Goal: Navigation & Orientation: Find specific page/section

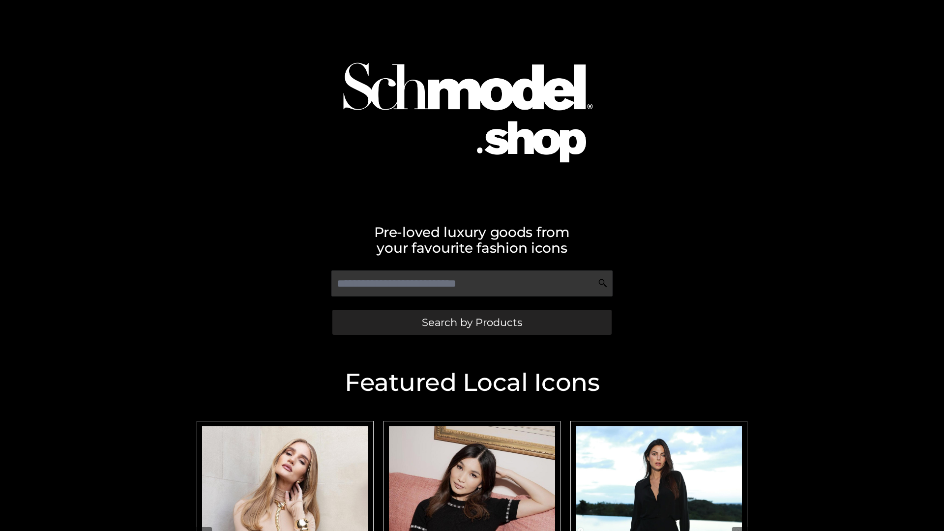
click at [471, 322] on span "Search by Products" at bounding box center [472, 322] width 100 height 10
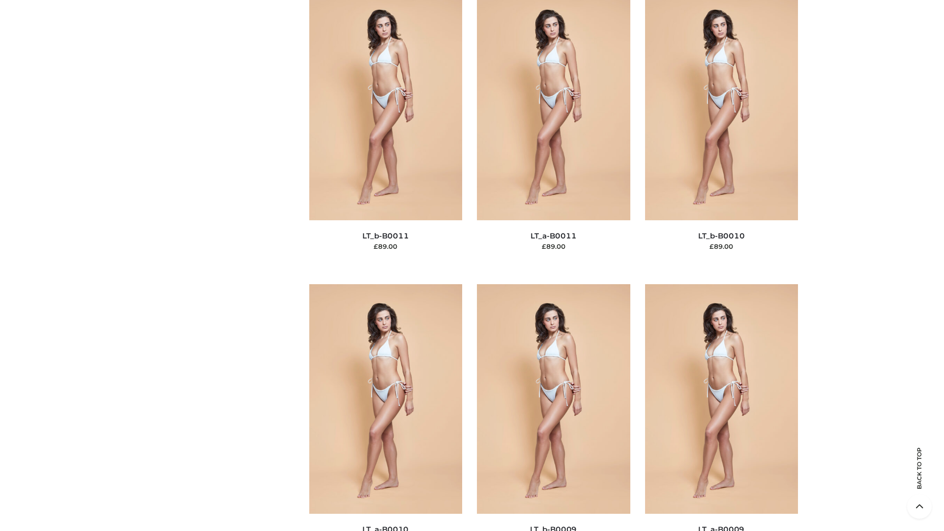
scroll to position [4415, 0]
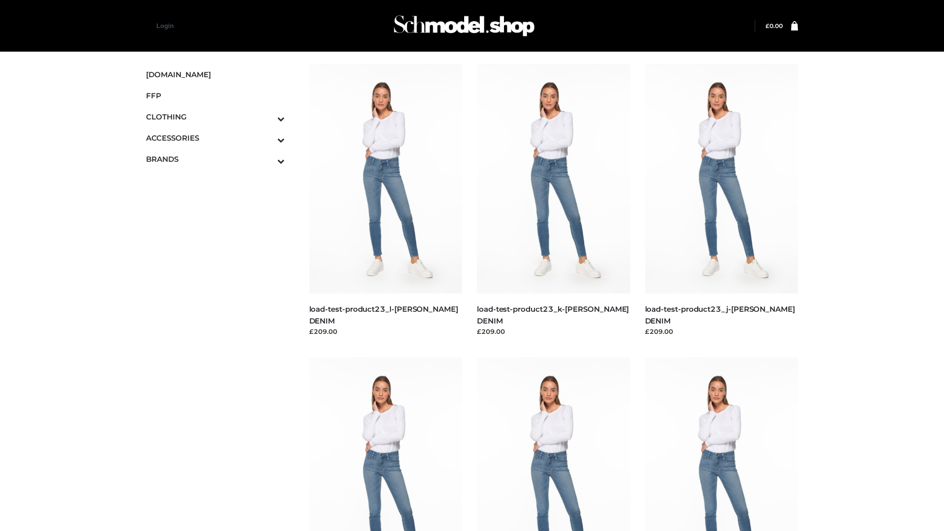
scroll to position [862, 0]
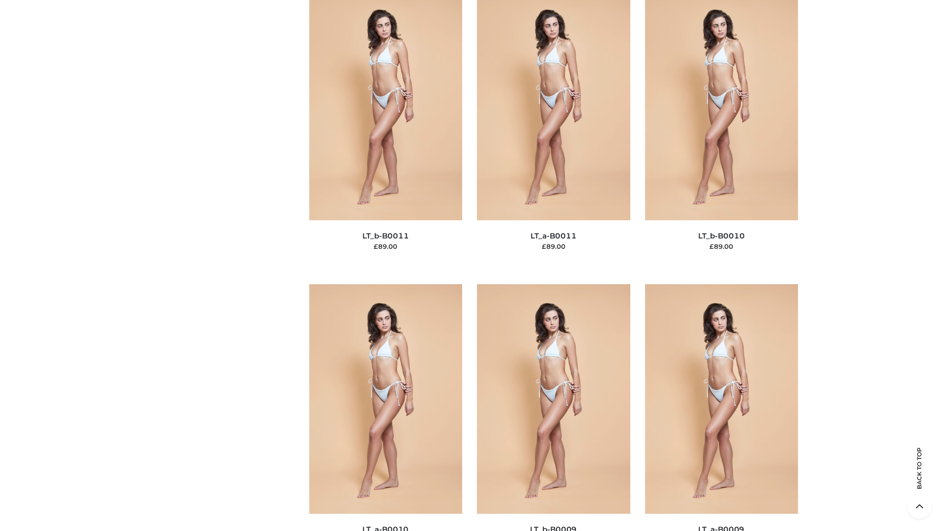
scroll to position [4415, 0]
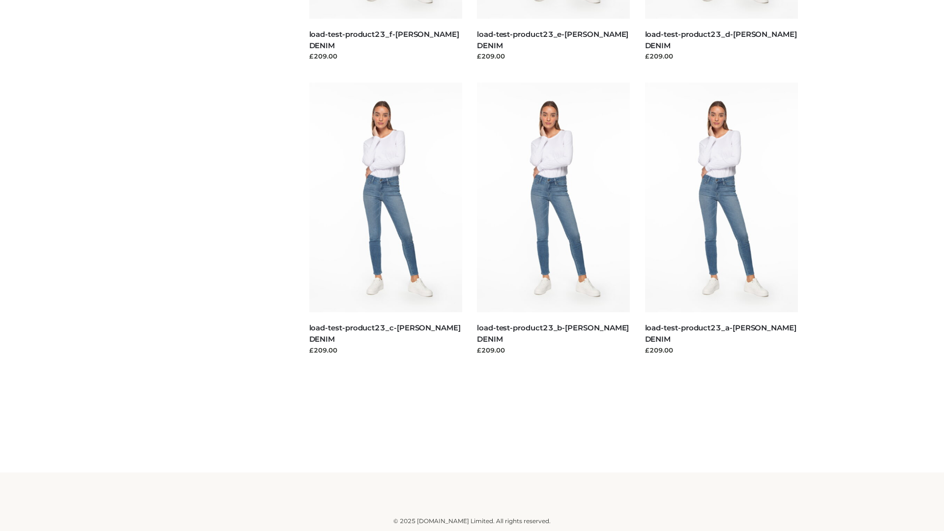
scroll to position [862, 0]
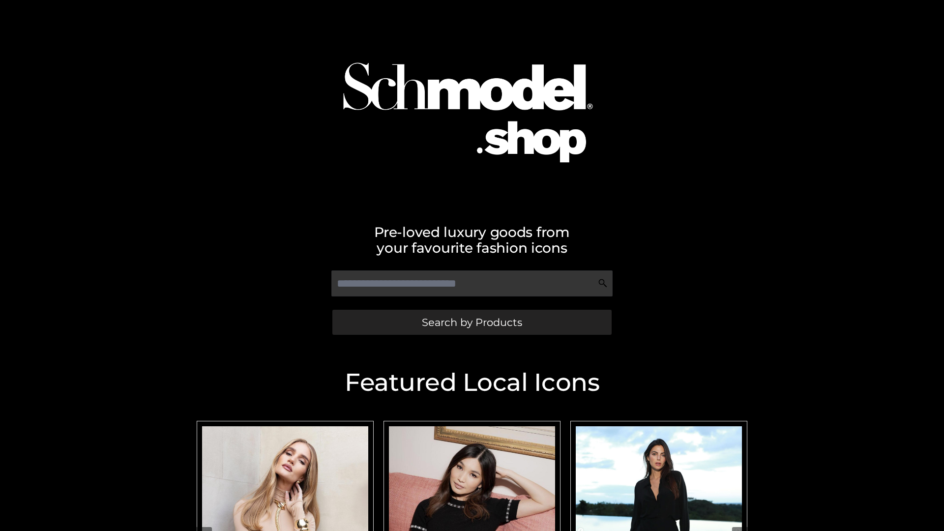
click at [471, 322] on span "Search by Products" at bounding box center [472, 322] width 100 height 10
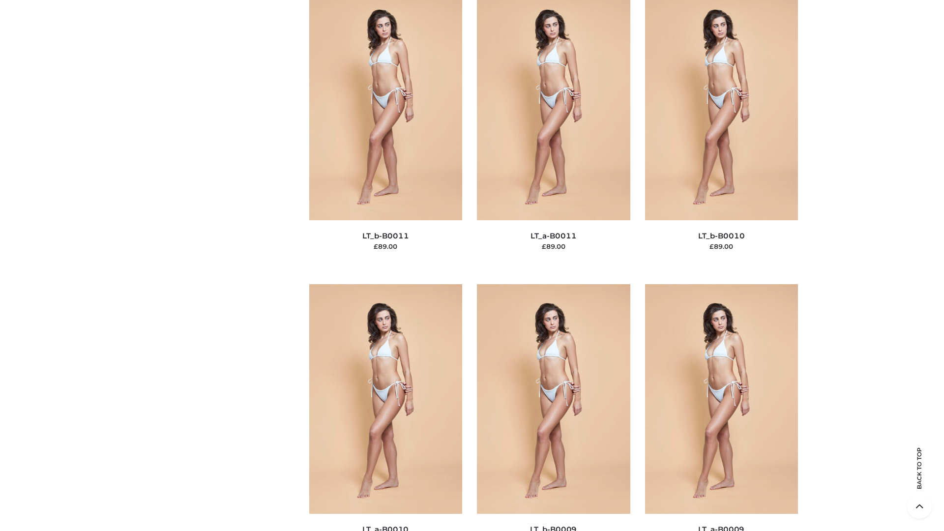
scroll to position [4415, 0]
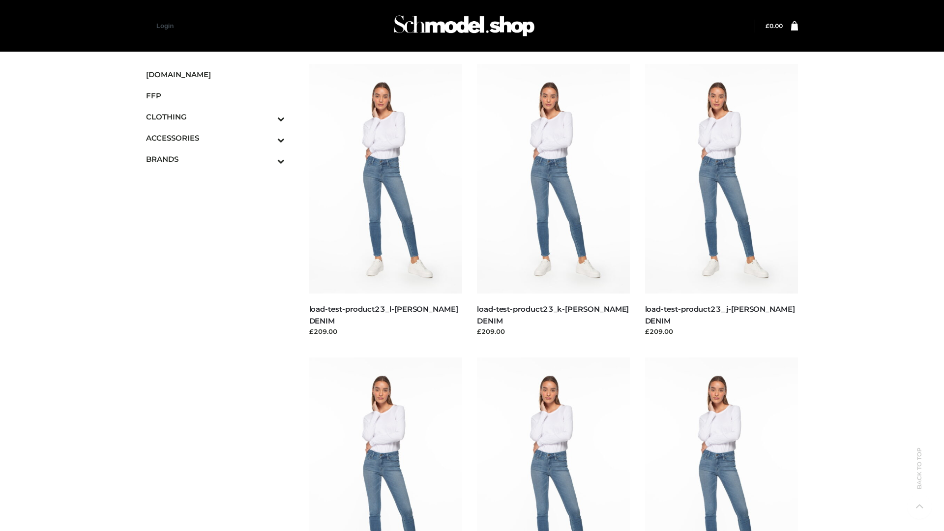
scroll to position [862, 0]
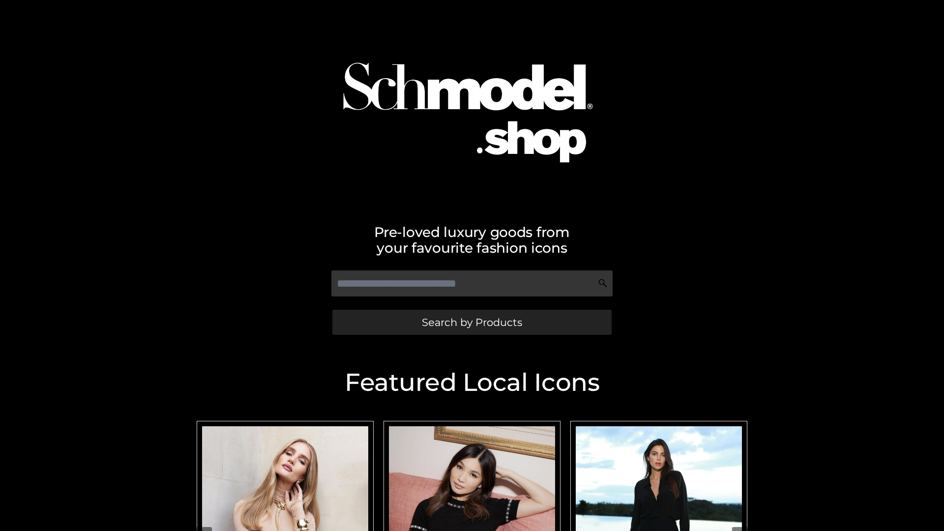
click at [471, 322] on span "Search by Products" at bounding box center [472, 322] width 100 height 10
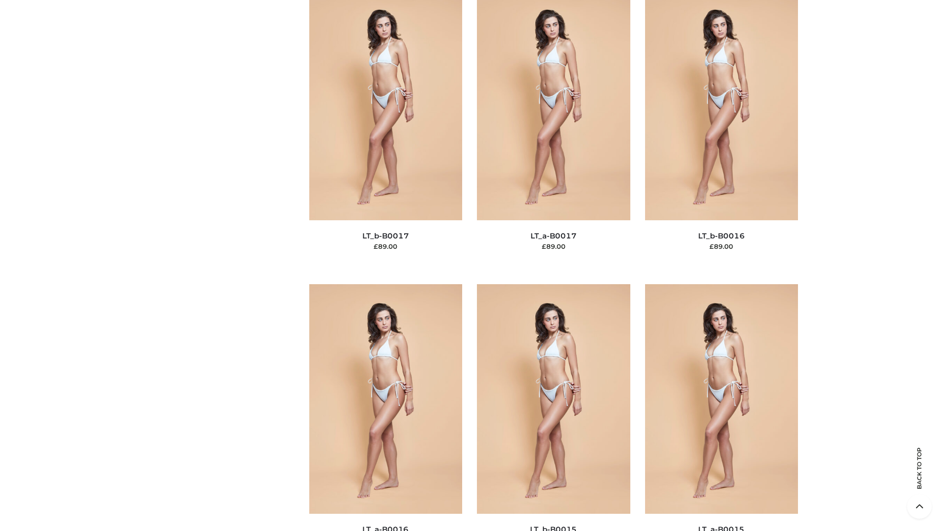
scroll to position [3231, 0]
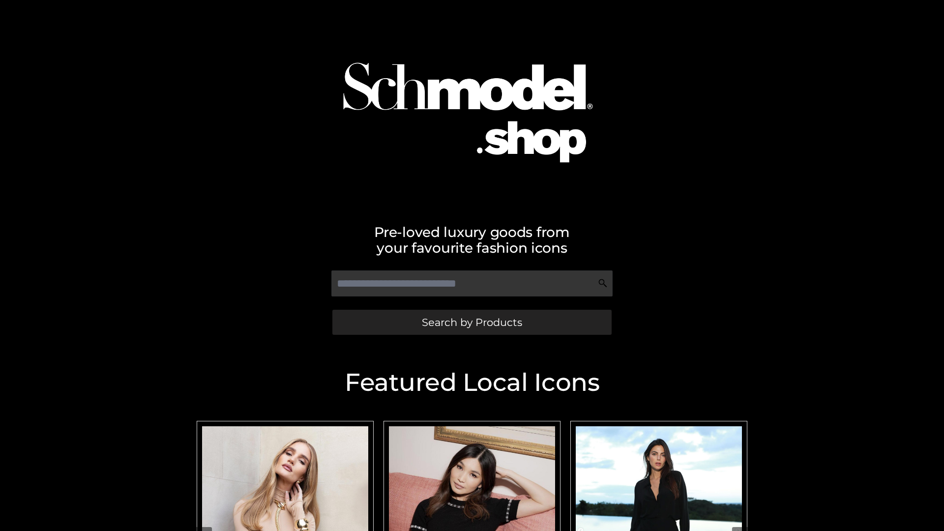
click at [471, 322] on span "Search by Products" at bounding box center [472, 322] width 100 height 10
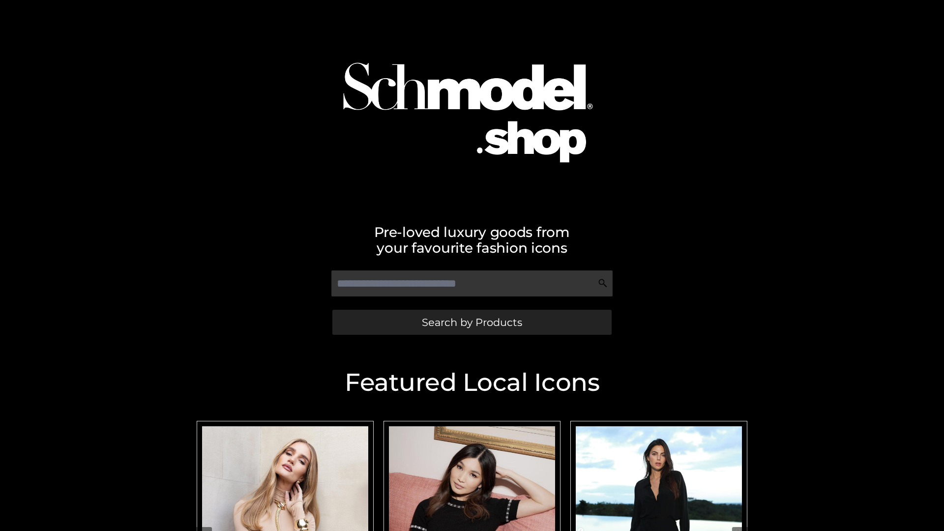
click at [471, 322] on span "Search by Products" at bounding box center [472, 322] width 100 height 10
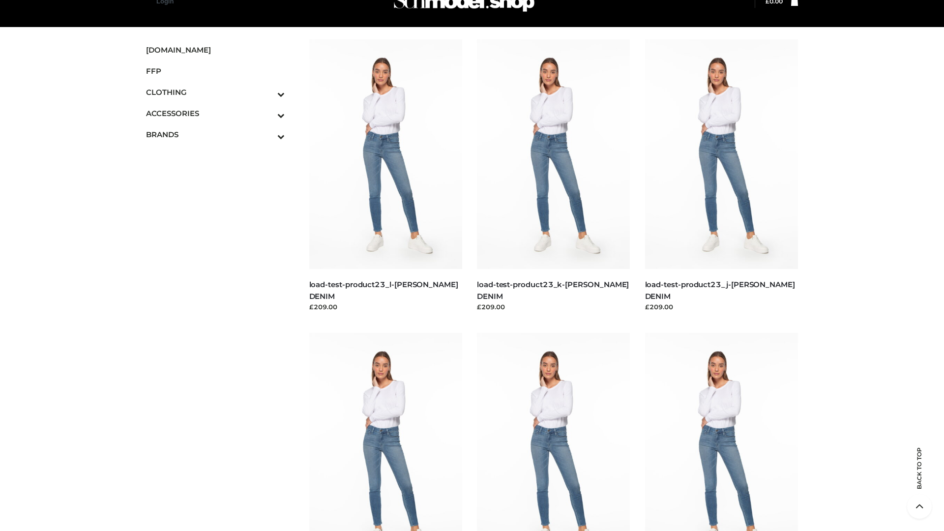
scroll to position [2047, 0]
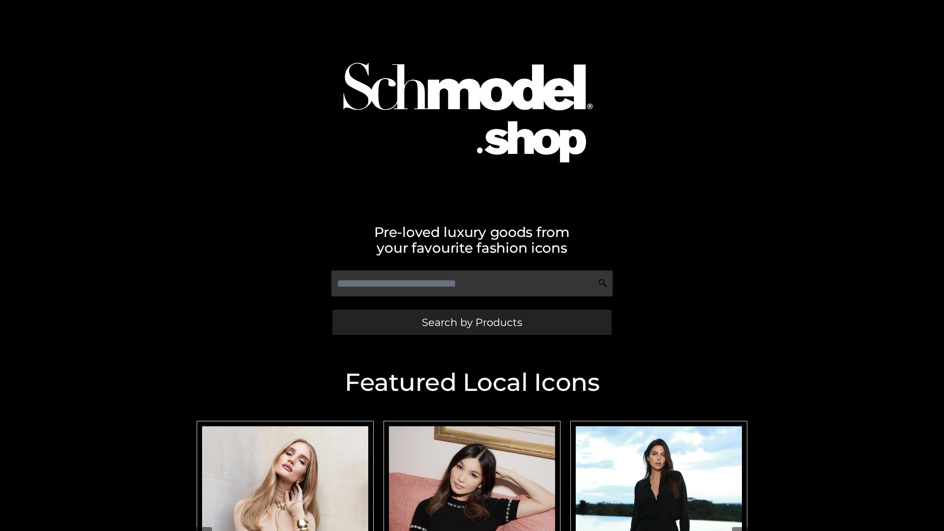
click at [471, 322] on span "Search by Products" at bounding box center [472, 322] width 100 height 10
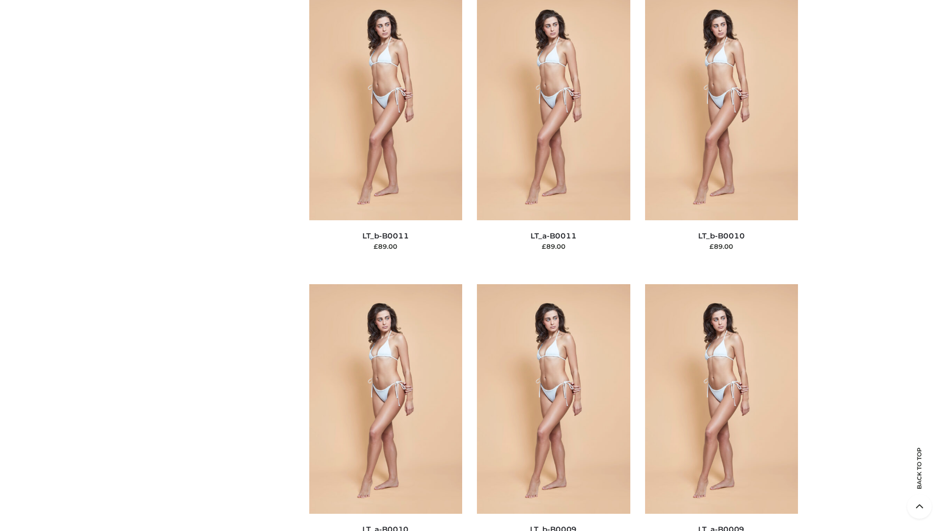
scroll to position [4415, 0]
